Goal: Information Seeking & Learning: Learn about a topic

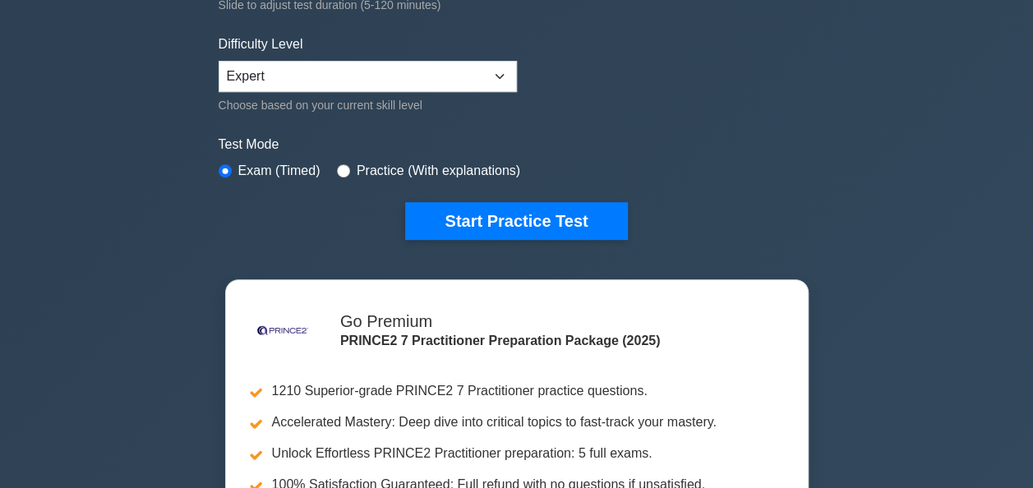
scroll to position [370, 0]
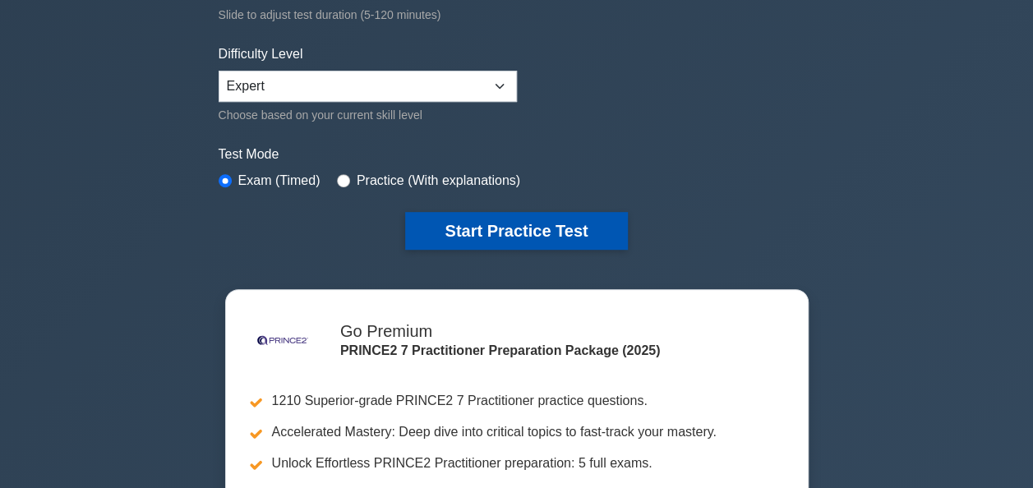
click at [503, 231] on button "Start Practice Test" at bounding box center [516, 231] width 222 height 38
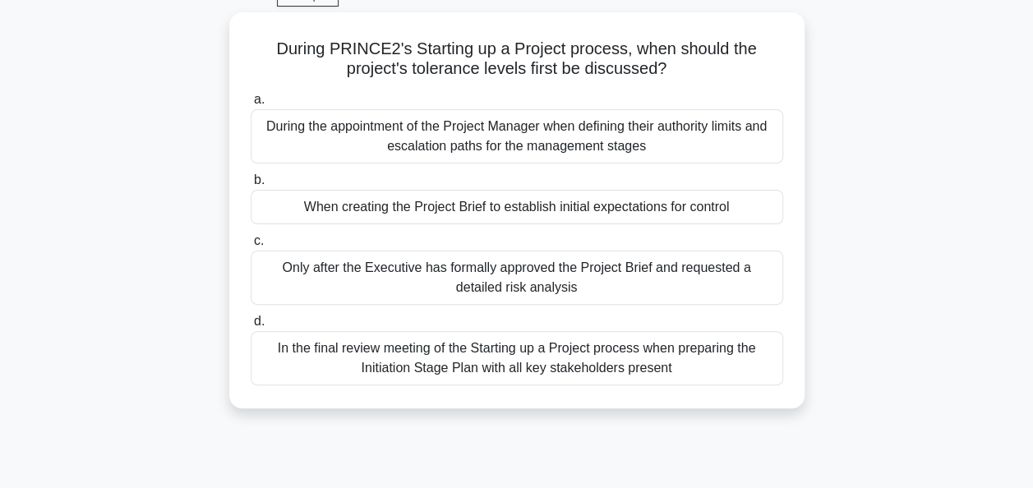
scroll to position [85, 0]
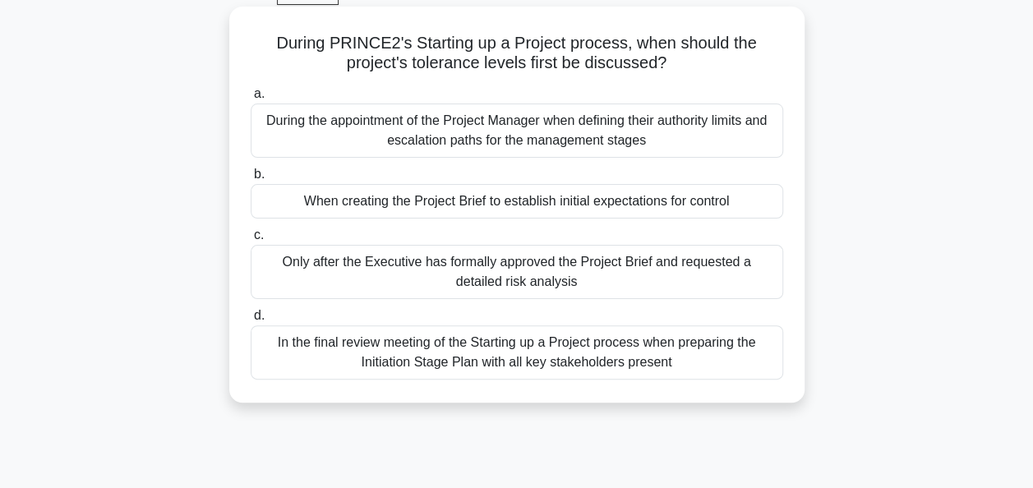
click at [608, 197] on div "When creating the Project Brief to establish initial expectations for control" at bounding box center [517, 201] width 533 height 35
click at [251, 180] on input "b. When creating the Project Brief to establish initial expectations for control" at bounding box center [251, 174] width 0 height 11
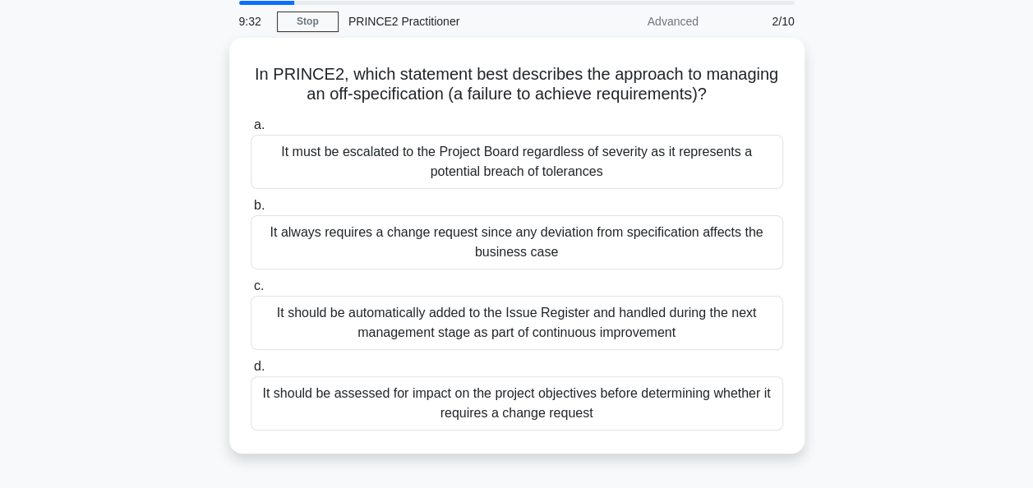
scroll to position [64, 0]
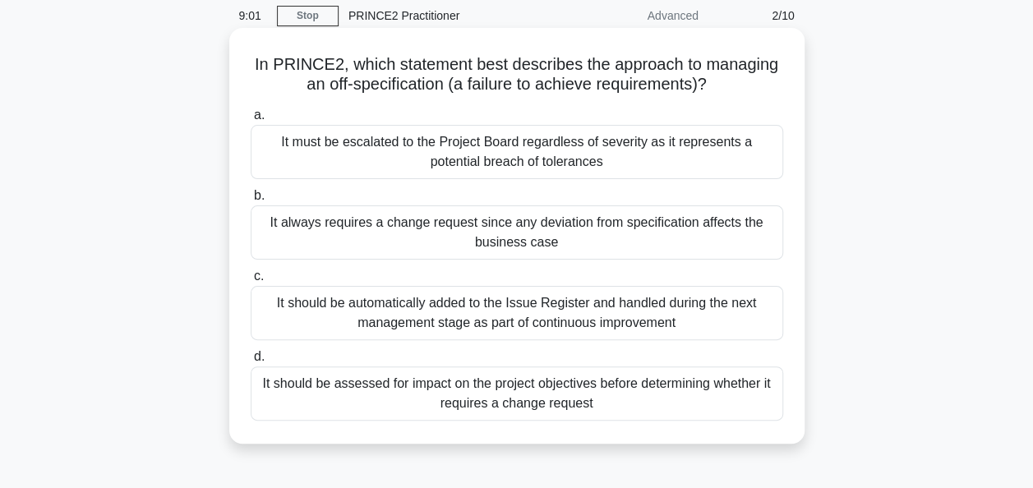
click at [614, 249] on div "It always requires a change request since any deviation from specification affe…" at bounding box center [517, 232] width 533 height 54
click at [251, 201] on input "b. It always requires a change request since any deviation from specification a…" at bounding box center [251, 196] width 0 height 11
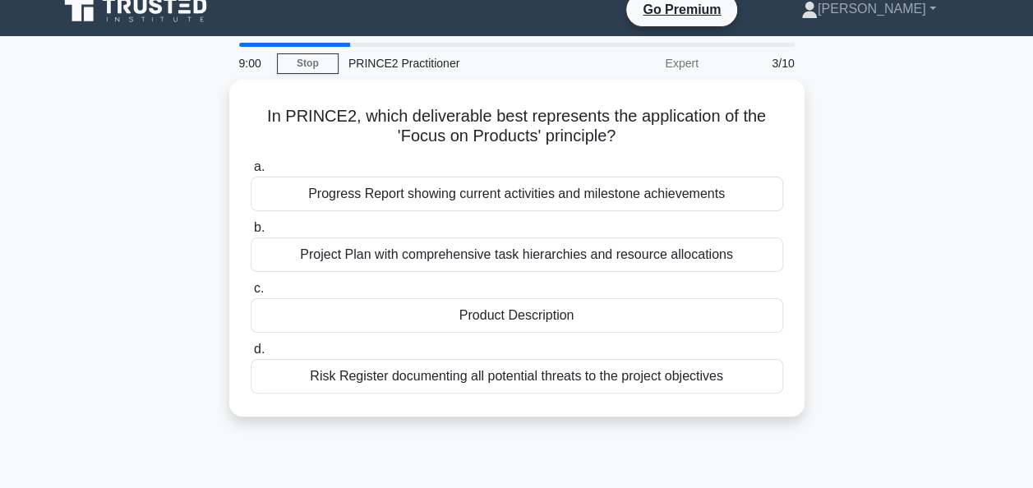
scroll to position [0, 0]
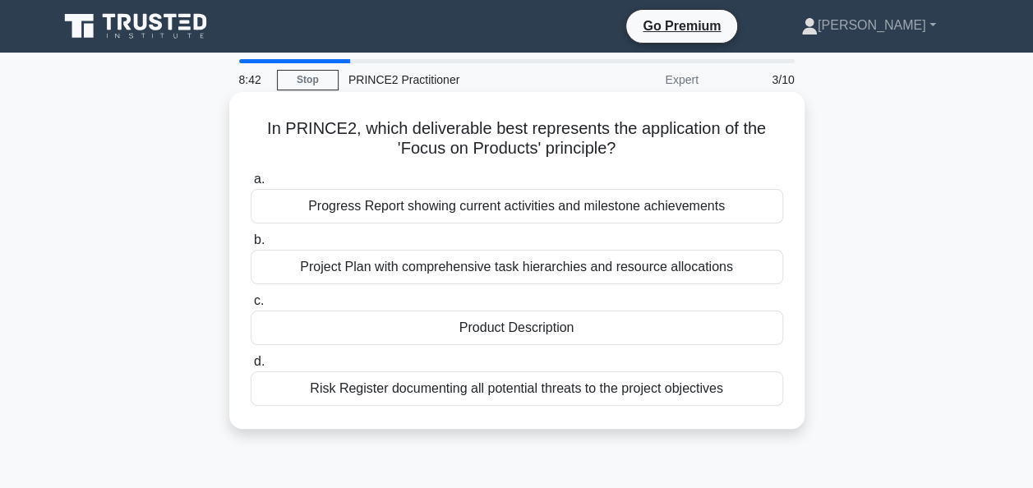
click at [570, 339] on div "Product Description" at bounding box center [517, 328] width 533 height 35
click at [251, 307] on input "c. Product Description" at bounding box center [251, 301] width 0 height 11
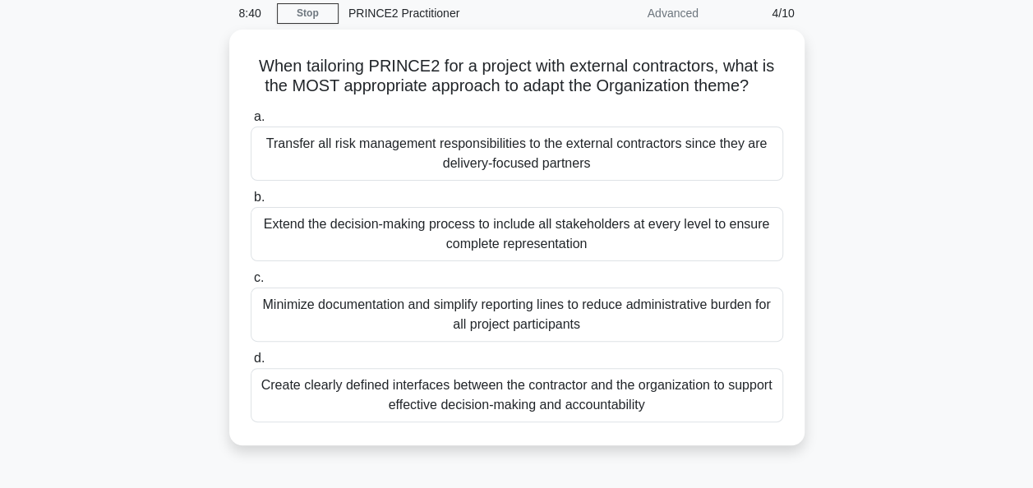
scroll to position [72, 0]
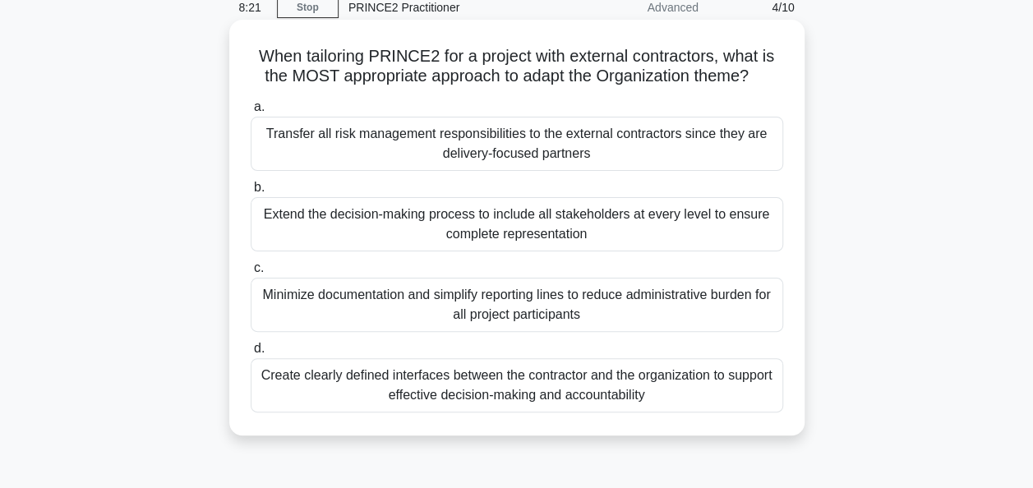
click at [659, 397] on div "Create clearly defined interfaces between the contractor and the organization t…" at bounding box center [517, 385] width 533 height 54
click at [251, 354] on input "d. Create clearly defined interfaces between the contractor and the organizatio…" at bounding box center [251, 349] width 0 height 11
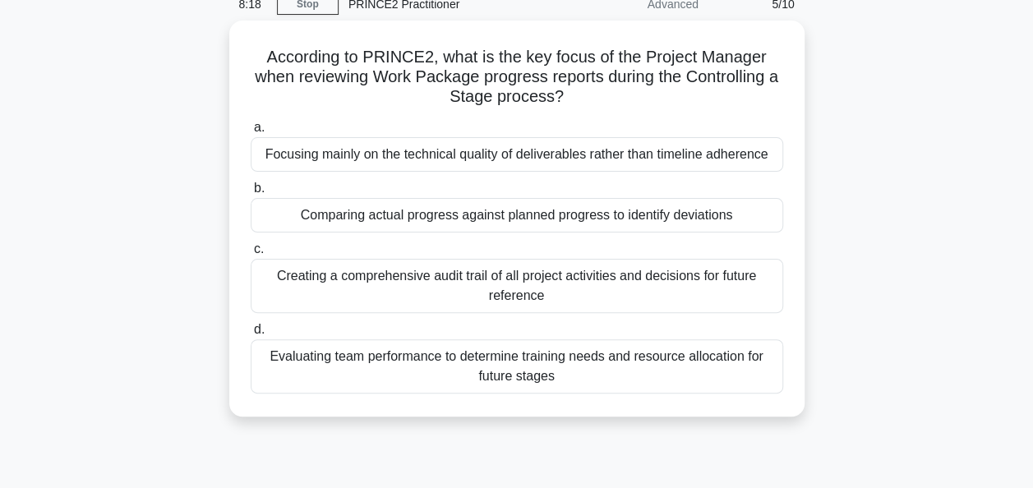
scroll to position [77, 0]
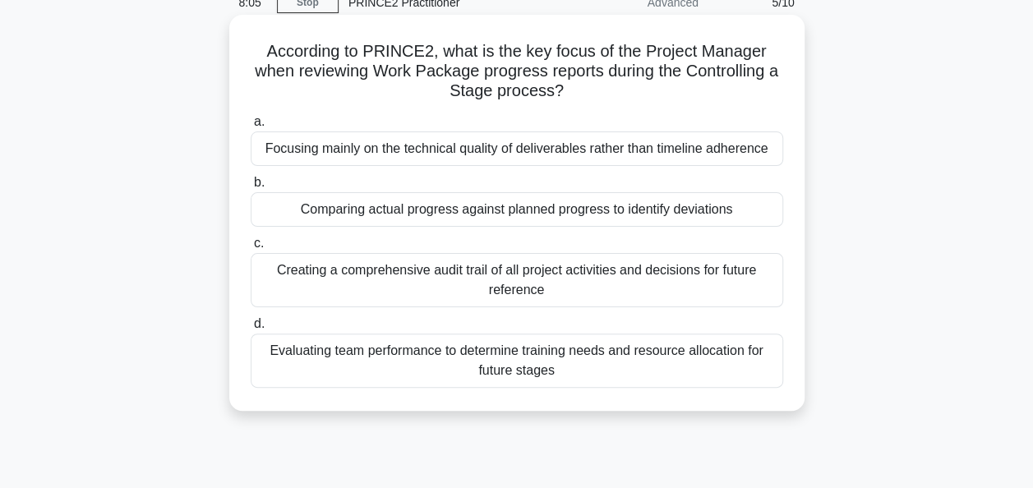
click at [617, 212] on div "Comparing actual progress against planned progress to identify deviations" at bounding box center [517, 209] width 533 height 35
click at [251, 188] on input "b. Comparing actual progress against planned progress to identify deviations" at bounding box center [251, 183] width 0 height 11
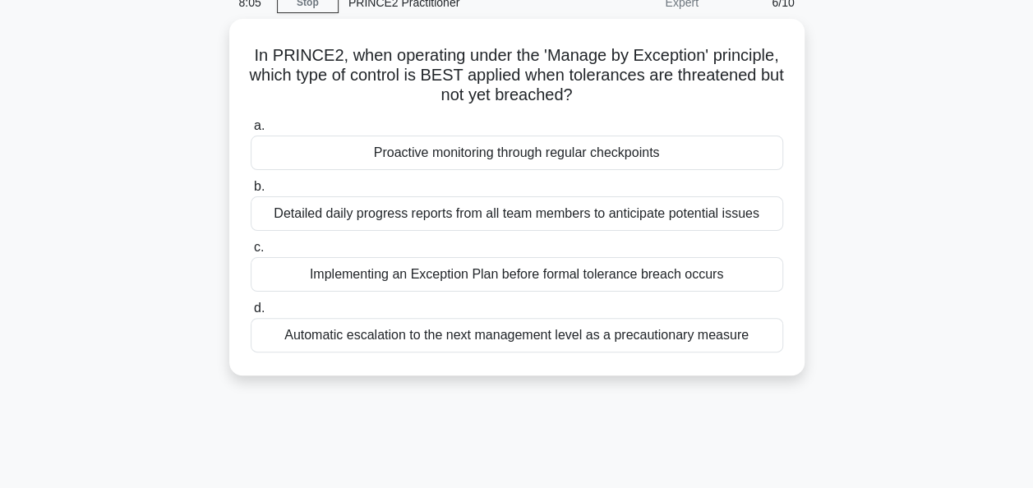
scroll to position [0, 0]
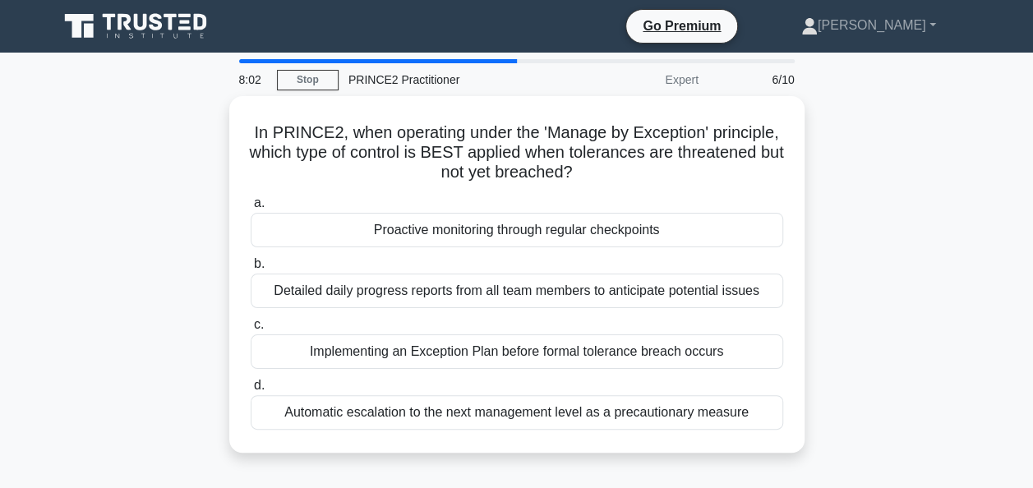
drag, startPoint x: 1031, startPoint y: 159, endPoint x: 1029, endPoint y: 176, distance: 16.5
click at [1029, 176] on main "8:02 Stop PRINCE2 Practitioner Expert 6/10 In PRINCE2, when operating under the…" at bounding box center [516, 470] width 1033 height 835
drag, startPoint x: 1029, startPoint y: 176, endPoint x: 907, endPoint y: 251, distance: 142.8
click at [907, 251] on div "In PRINCE2, when operating under the 'Manage by Exception' principle, which typ…" at bounding box center [516, 284] width 937 height 376
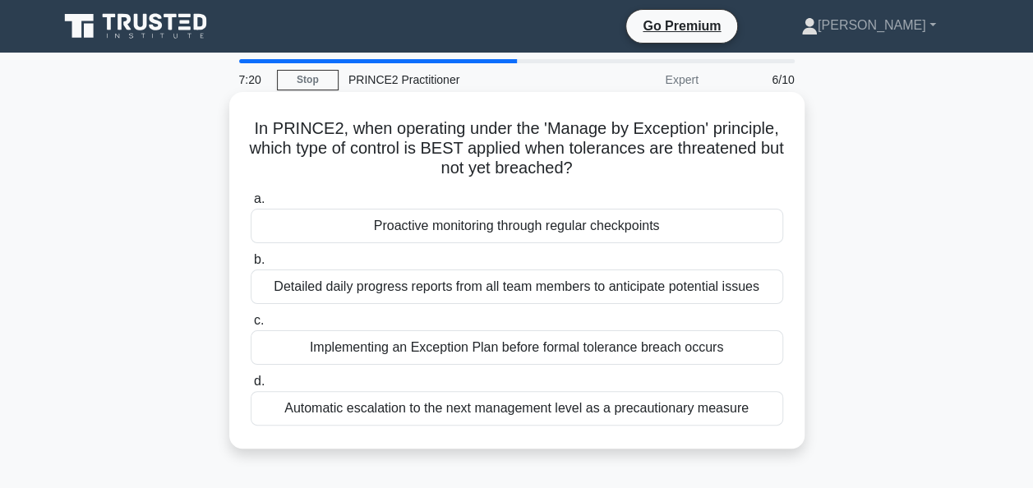
click at [650, 230] on div "Proactive monitoring through regular checkpoints" at bounding box center [517, 226] width 533 height 35
click at [251, 205] on input "a. Proactive monitoring through regular checkpoints" at bounding box center [251, 199] width 0 height 11
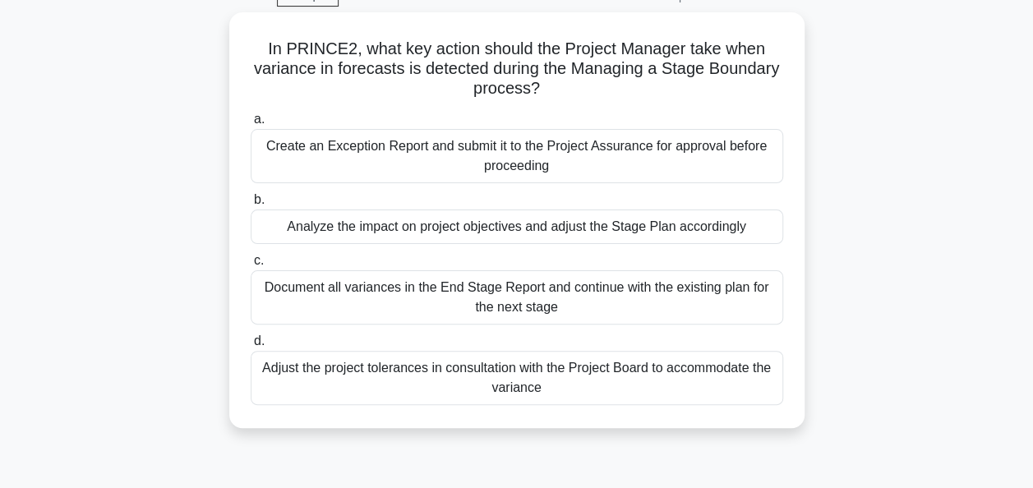
scroll to position [96, 0]
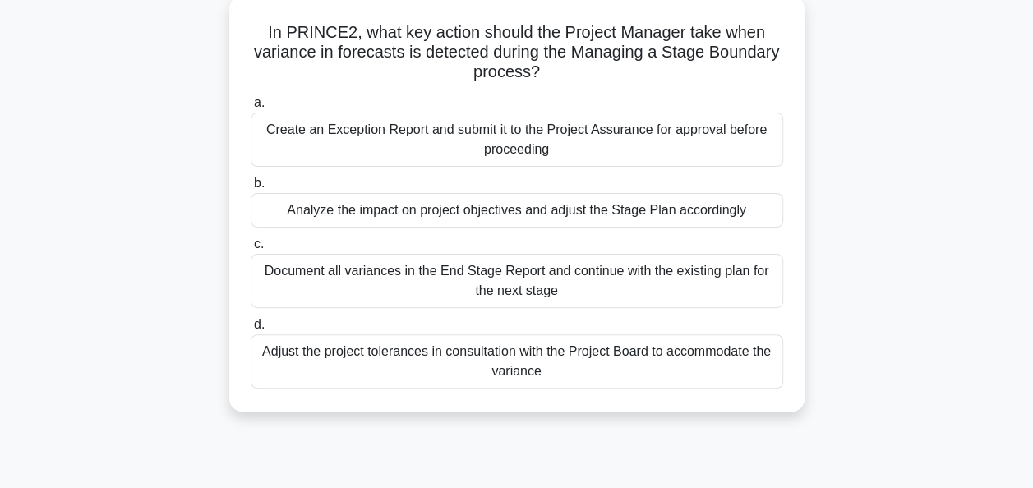
click at [716, 141] on div "Create an Exception Report and submit it to the Project Assurance for approval …" at bounding box center [517, 140] width 533 height 54
click at [251, 108] on input "a. Create an Exception Report and submit it to the Project Assurance for approv…" at bounding box center [251, 103] width 0 height 11
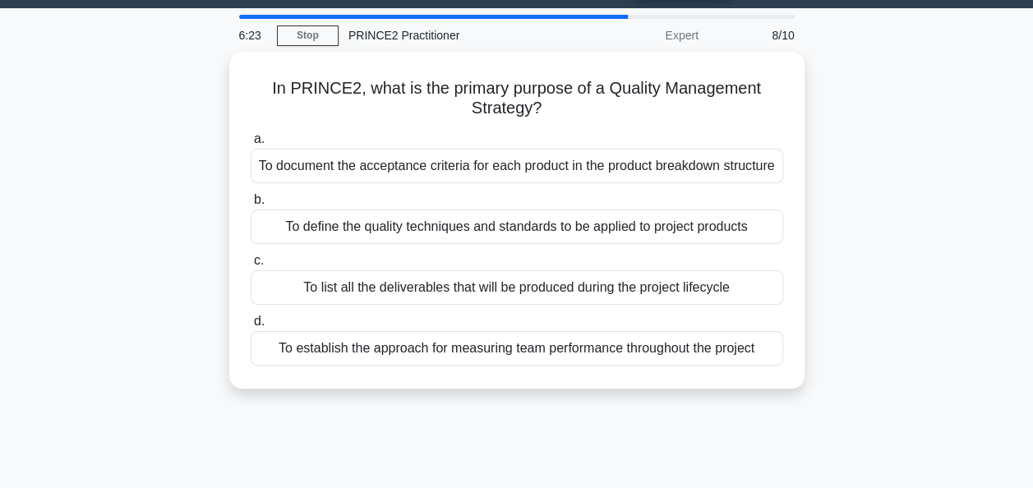
scroll to position [0, 0]
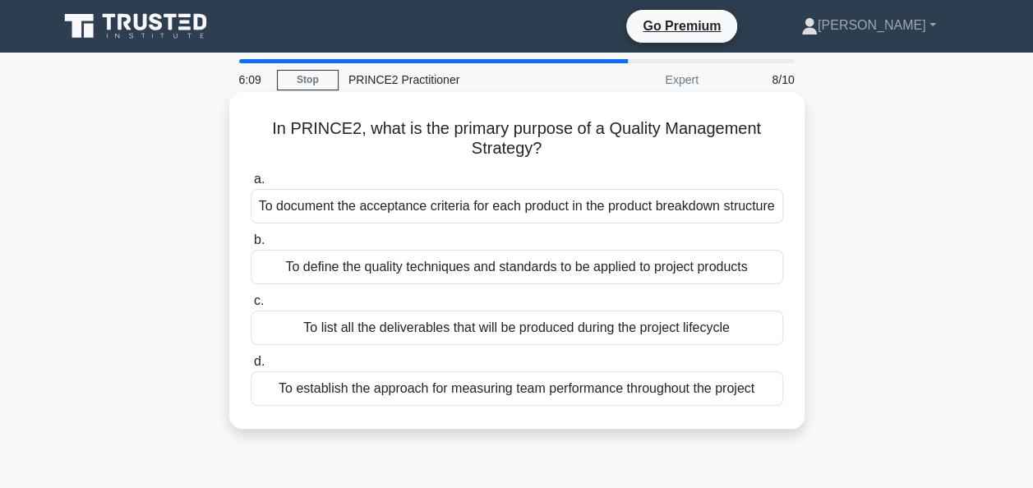
click at [746, 284] on div "To define the quality techniques and standards to be applied to project products" at bounding box center [517, 267] width 533 height 35
click at [251, 246] on input "b. To define the quality techniques and standards to be applied to project prod…" at bounding box center [251, 240] width 0 height 11
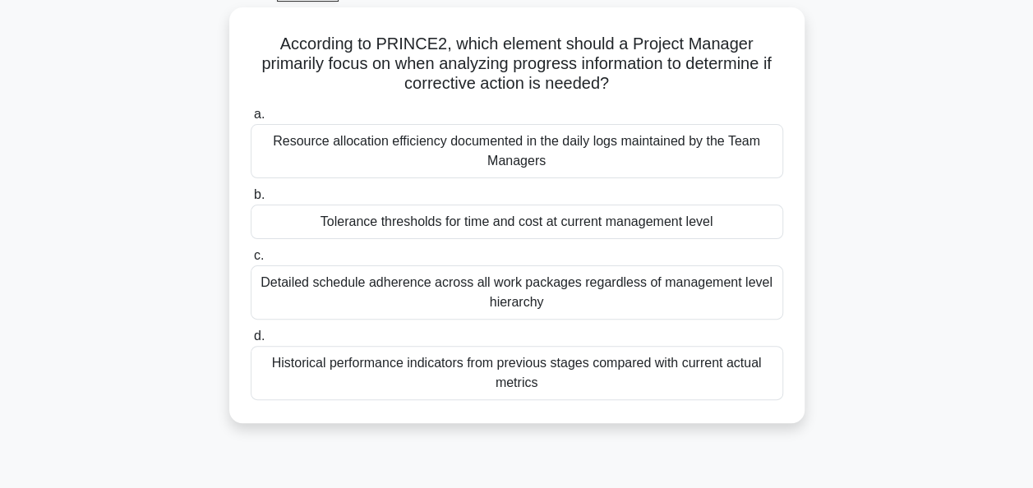
scroll to position [90, 0]
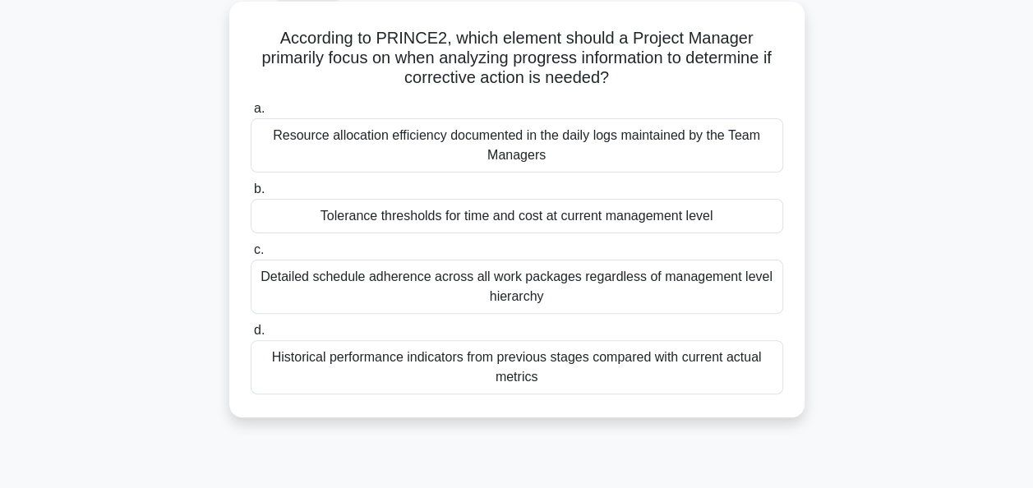
click at [682, 217] on div "Tolerance thresholds for time and cost at current management level" at bounding box center [517, 216] width 533 height 35
click at [251, 195] on input "b. Tolerance thresholds for time and cost at current management level" at bounding box center [251, 189] width 0 height 11
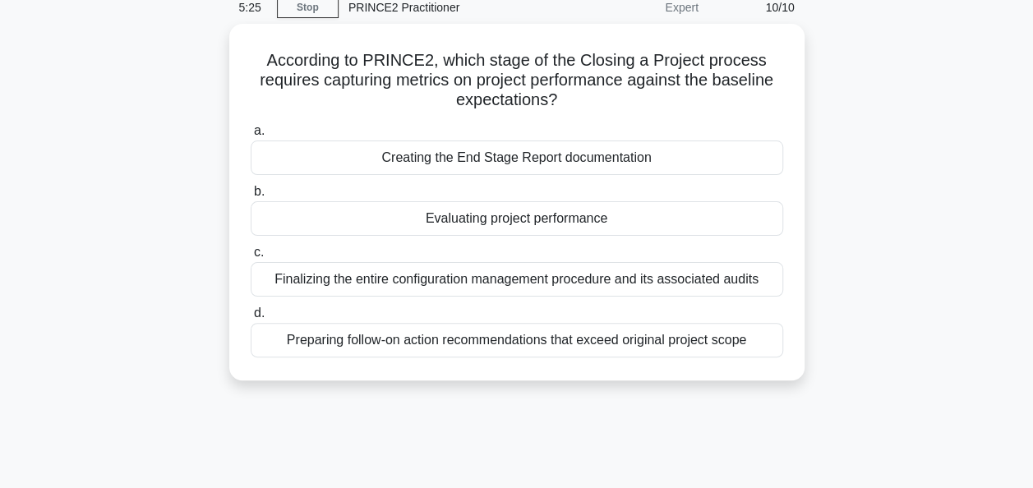
scroll to position [73, 0]
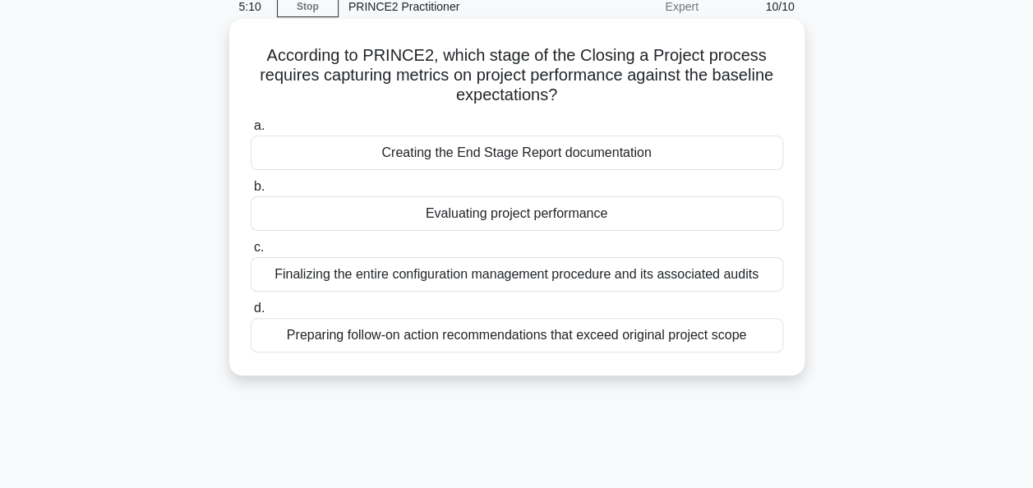
click at [604, 219] on div "Evaluating project performance" at bounding box center [517, 213] width 533 height 35
click at [251, 192] on input "b. Evaluating project performance" at bounding box center [251, 187] width 0 height 11
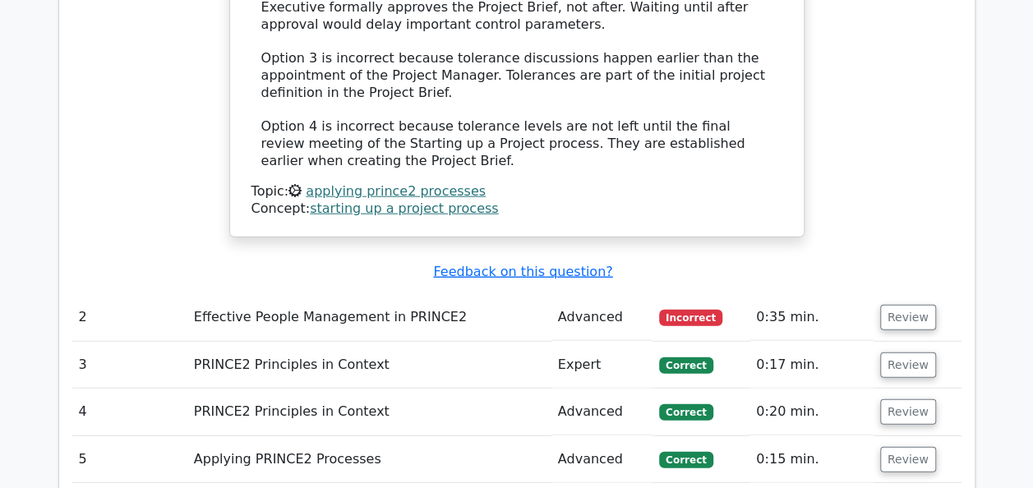
scroll to position [1949, 0]
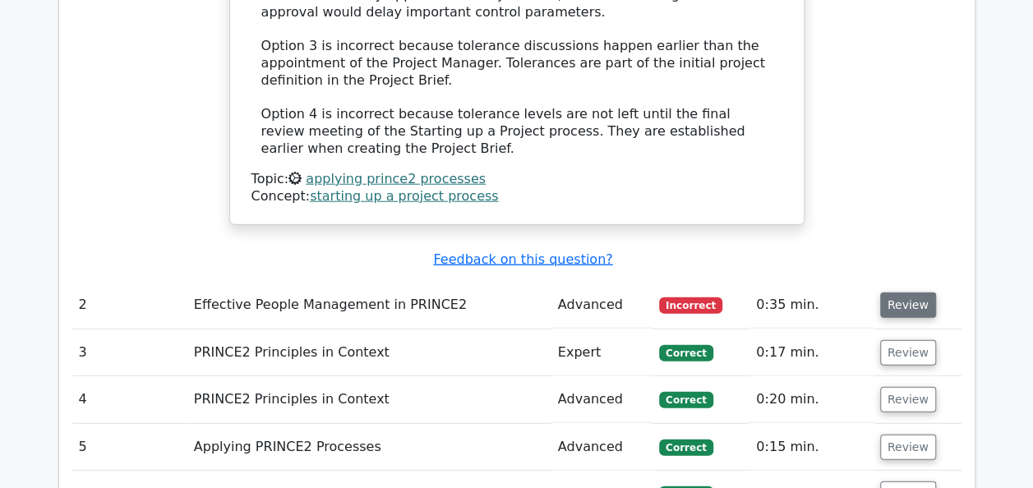
click at [897, 293] on button "Review" at bounding box center [908, 305] width 56 height 25
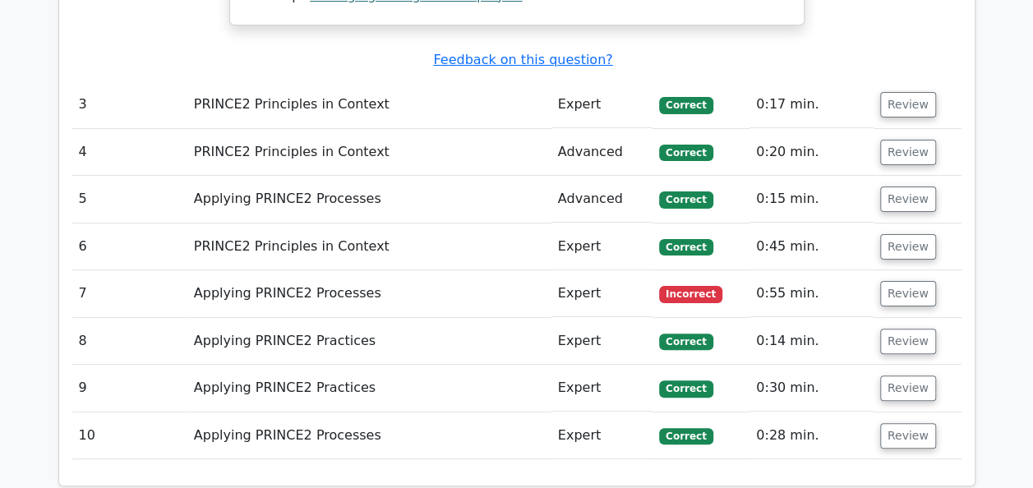
scroll to position [3200, 0]
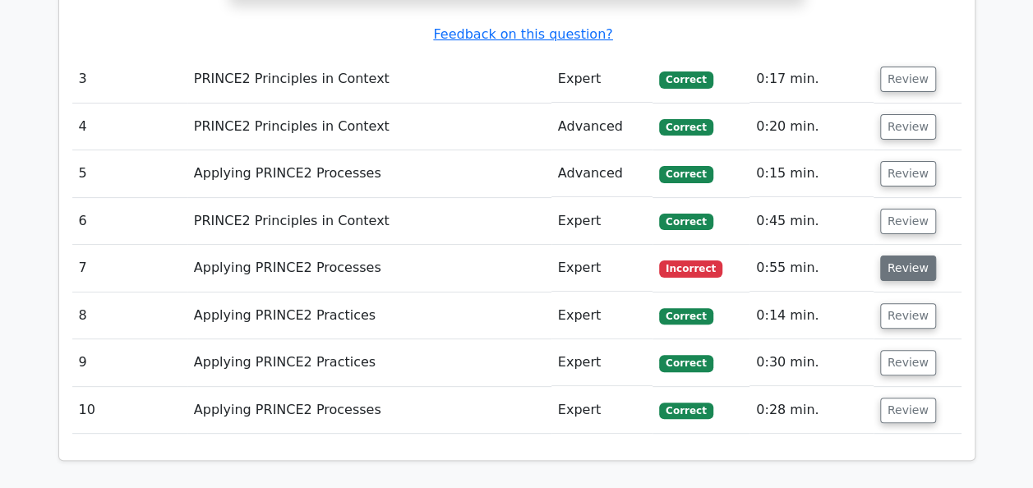
click at [911, 256] on button "Review" at bounding box center [908, 268] width 56 height 25
